Goal: Navigation & Orientation: Find specific page/section

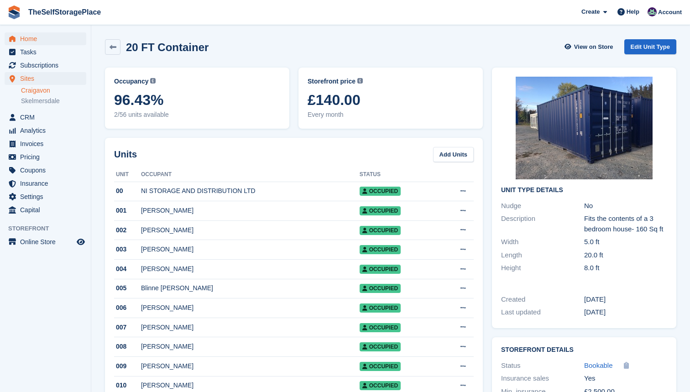
click at [26, 33] on span "Home" at bounding box center [47, 38] width 55 height 13
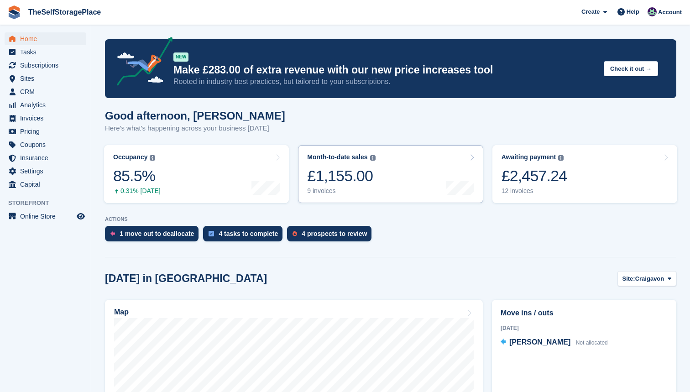
click at [471, 157] on icon at bounding box center [471, 157] width 5 height 7
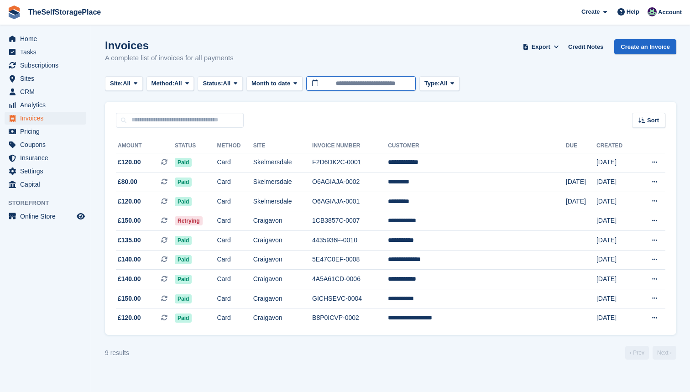
click at [400, 85] on input "**********" at bounding box center [360, 83] width 109 height 15
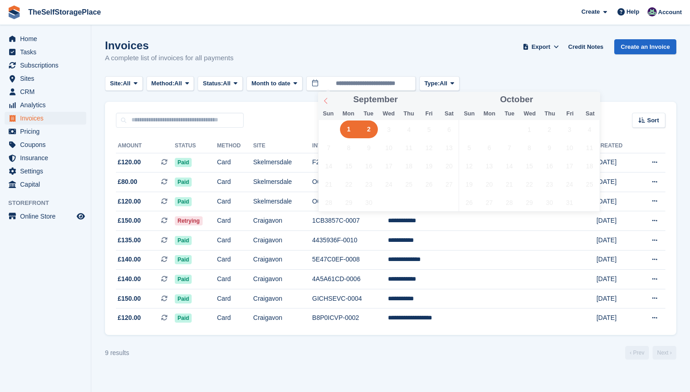
click at [328, 98] on icon at bounding box center [325, 101] width 6 height 6
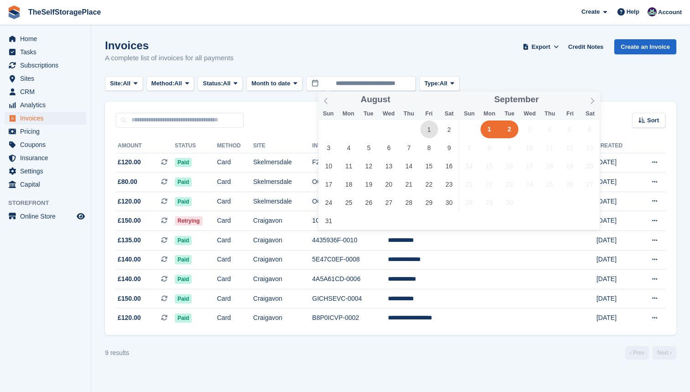
click at [420, 129] on span "1" at bounding box center [429, 129] width 18 height 18
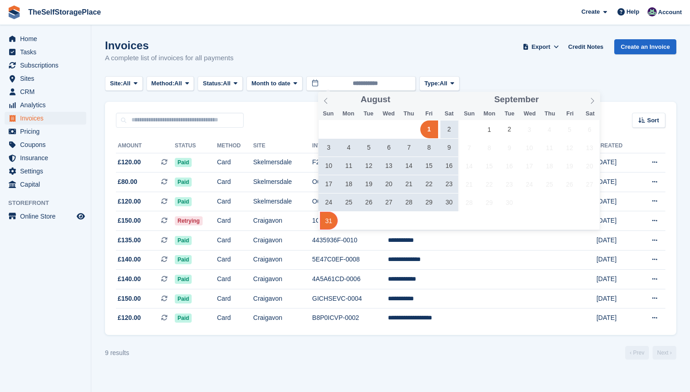
click at [328, 223] on span "31" at bounding box center [329, 221] width 18 height 18
type input "**********"
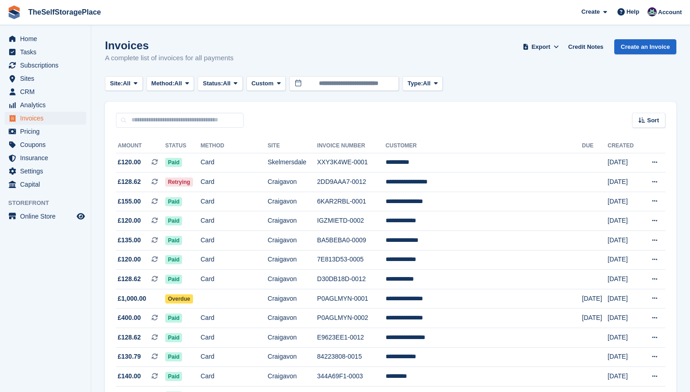
click at [44, 121] on span "Invoices" at bounding box center [47, 118] width 55 height 13
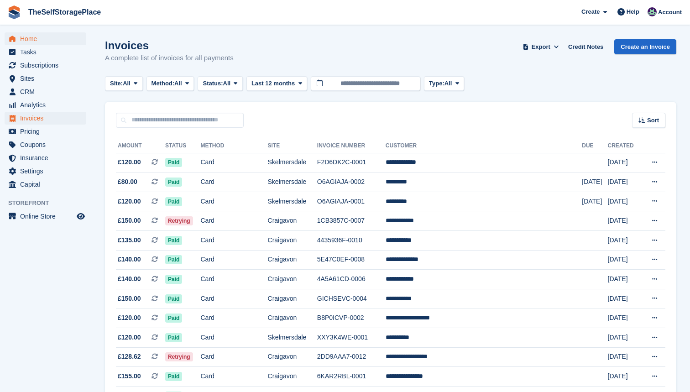
click at [29, 34] on span "Home" at bounding box center [47, 38] width 55 height 13
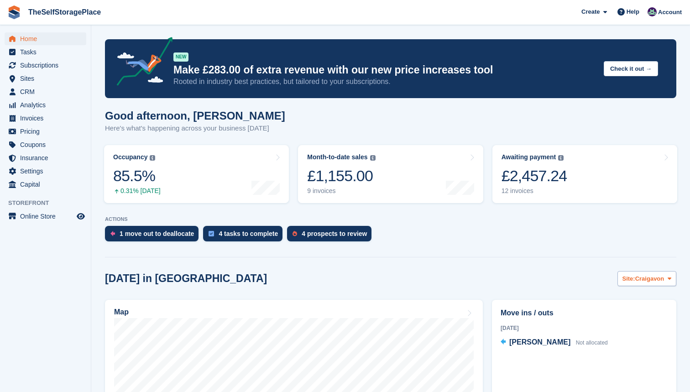
click at [650, 276] on span "Craigavon" at bounding box center [649, 278] width 29 height 9
click at [634, 311] on link "Skelmersdale" at bounding box center [631, 316] width 79 height 16
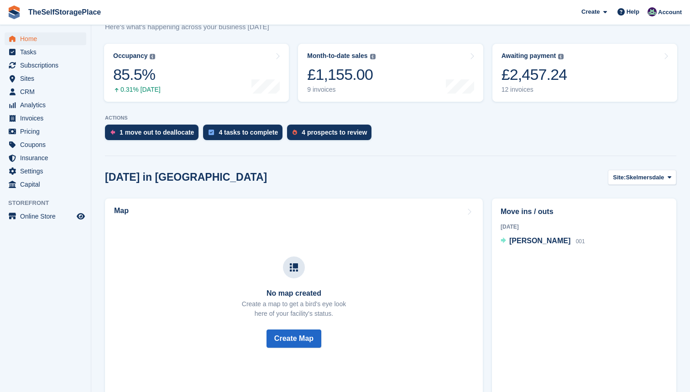
scroll to position [152, 0]
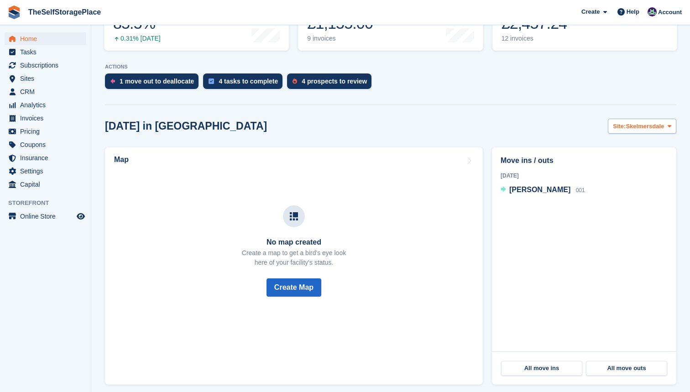
click at [634, 132] on button "Site: Skelmersdale" at bounding box center [641, 126] width 68 height 15
click at [635, 146] on link "Craigavon" at bounding box center [631, 148] width 79 height 16
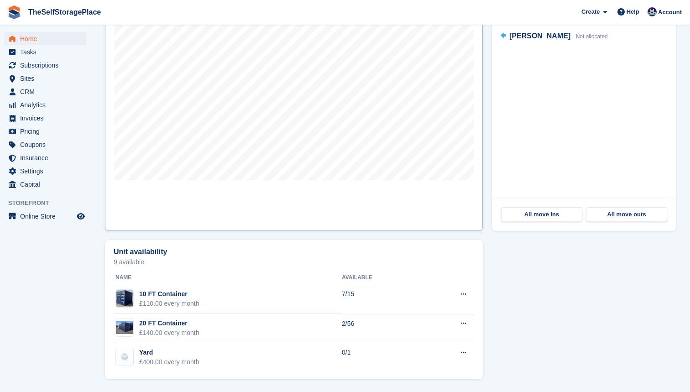
scroll to position [306, 0]
